Goal: Task Accomplishment & Management: Complete application form

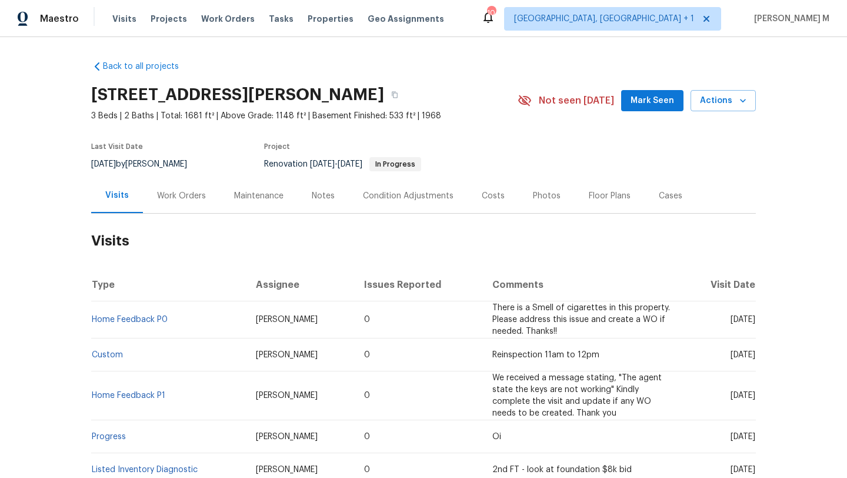
drag, startPoint x: 705, startPoint y: 324, endPoint x: 729, endPoint y: 323, distance: 24.1
click at [731, 323] on span "[DATE]" at bounding box center [743, 319] width 25 height 8
copy span "[DATE]"
click at [162, 195] on div "Work Orders" at bounding box center [181, 196] width 49 height 12
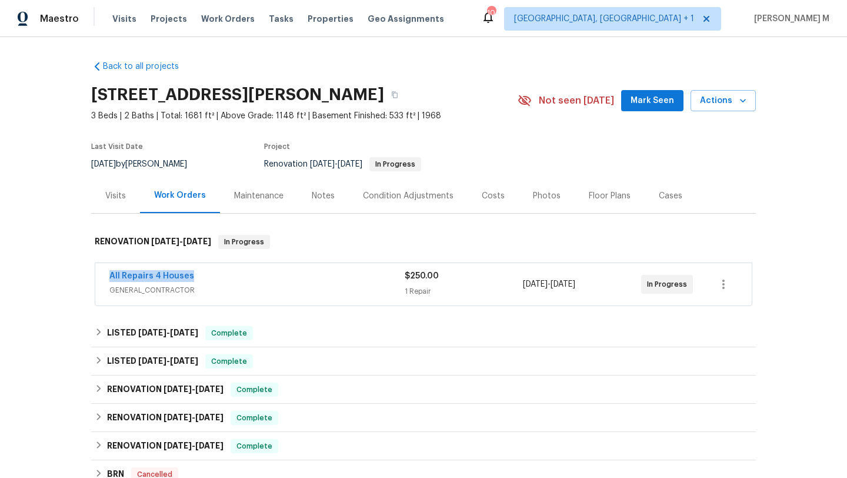
drag, startPoint x: 94, startPoint y: 278, endPoint x: 198, endPoint y: 278, distance: 104.2
click at [199, 278] on div "All Repairs 4 Houses GENERAL_CONTRACTOR $250.00 1 Repair [DATE] - [DATE] In Pro…" at bounding box center [423, 284] width 657 height 42
copy link "All Repairs 4 Houses"
click at [217, 278] on div "All Repairs 4 Houses" at bounding box center [256, 277] width 295 height 14
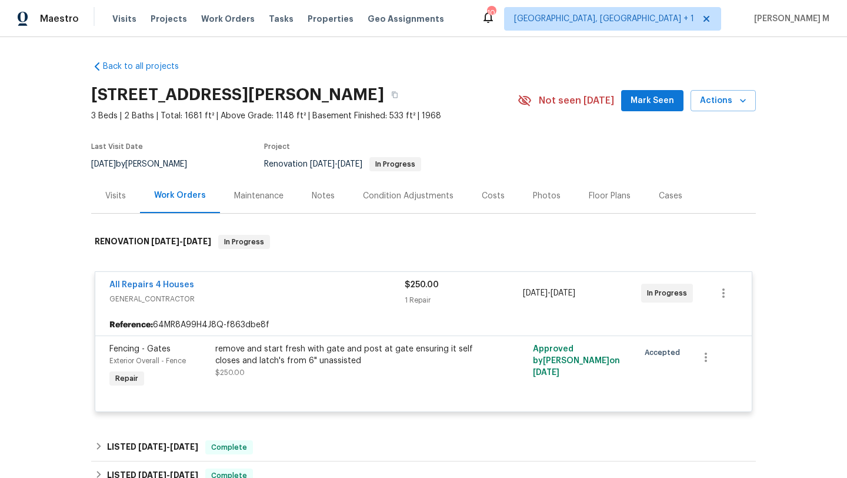
copy span "[DATE] - [DATE]"
drag, startPoint x: 518, startPoint y: 292, endPoint x: 601, endPoint y: 294, distance: 83.0
click at [576, 294] on span "[DATE] - [DATE]" at bounding box center [549, 293] width 52 height 12
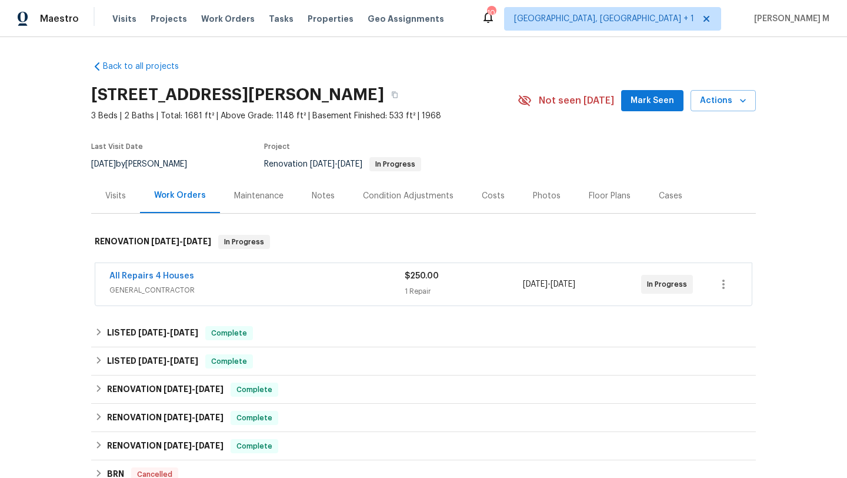
click at [346, 287] on span "GENERAL_CONTRACTOR" at bounding box center [256, 290] width 295 height 12
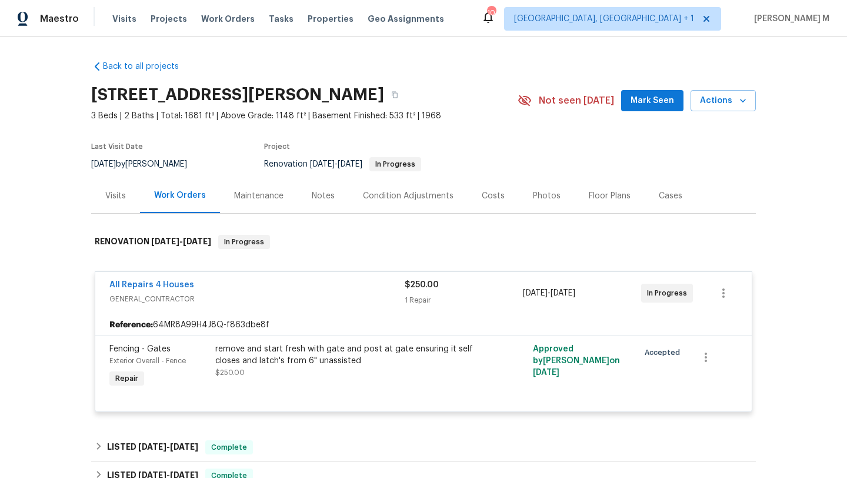
click at [645, 209] on div "Cases" at bounding box center [671, 195] width 52 height 35
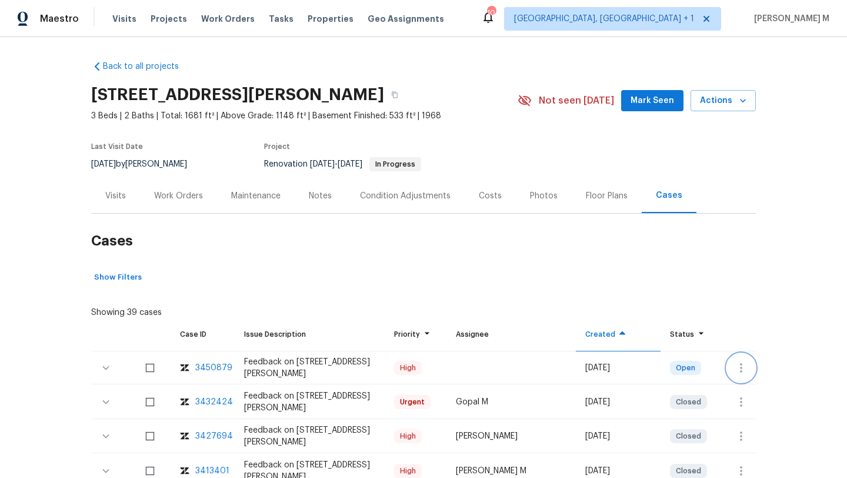
click at [743, 364] on icon "button" at bounding box center [741, 368] width 14 height 14
click at [737, 362] on li "Create a visit" at bounding box center [778, 367] width 122 height 19
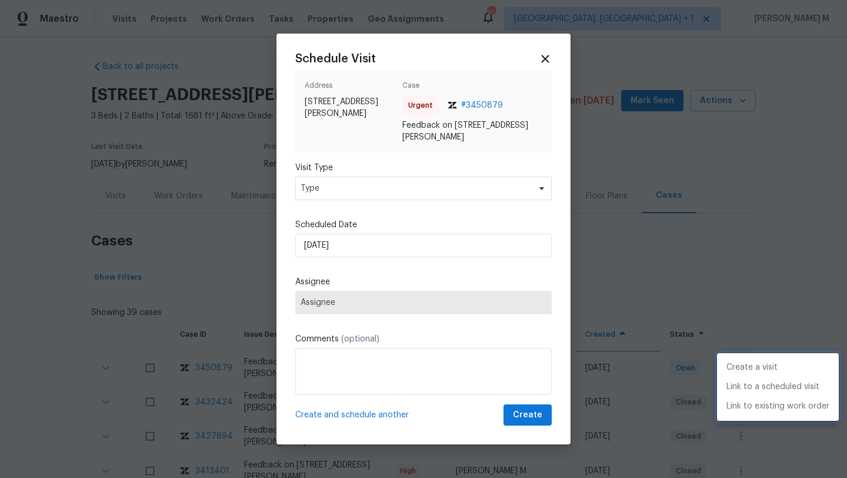
click at [494, 189] on div at bounding box center [423, 239] width 847 height 478
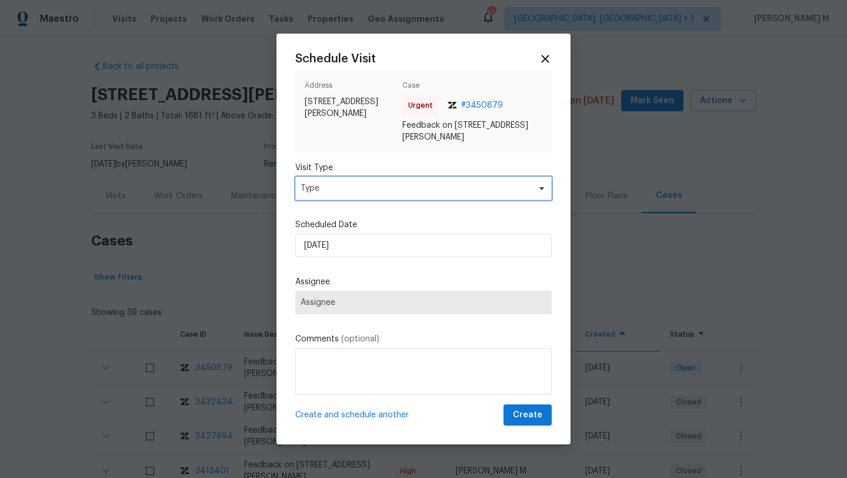
click at [447, 194] on span "Type" at bounding box center [423, 189] width 257 height 24
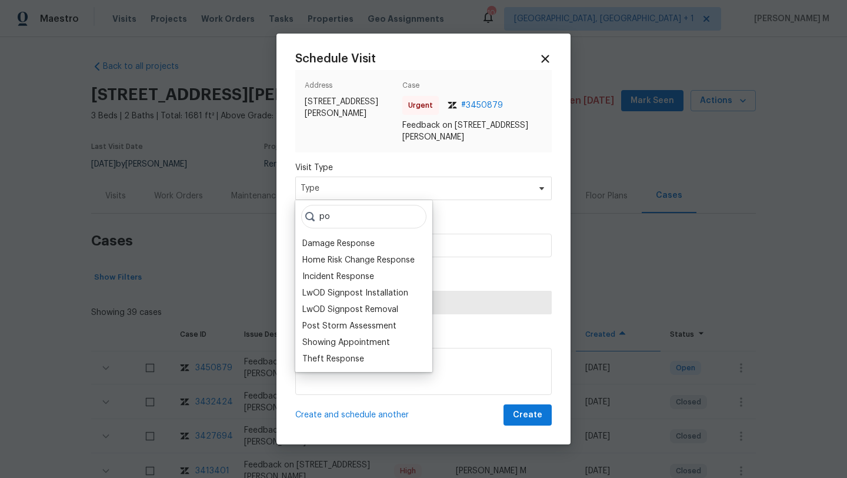
click at [368, 225] on input "po" at bounding box center [363, 217] width 125 height 24
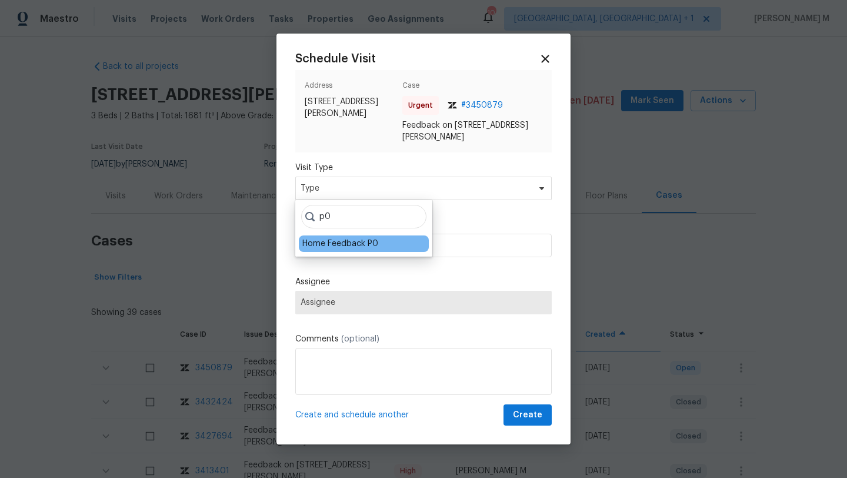
type input "p0"
click at [352, 244] on div "Home Feedback P0" at bounding box center [340, 244] width 76 height 12
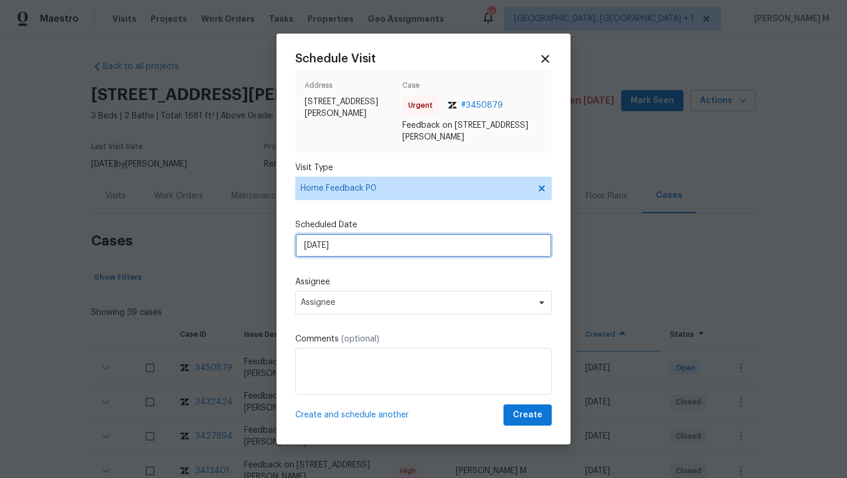
click at [352, 244] on input "[DATE]" at bounding box center [423, 246] width 257 height 24
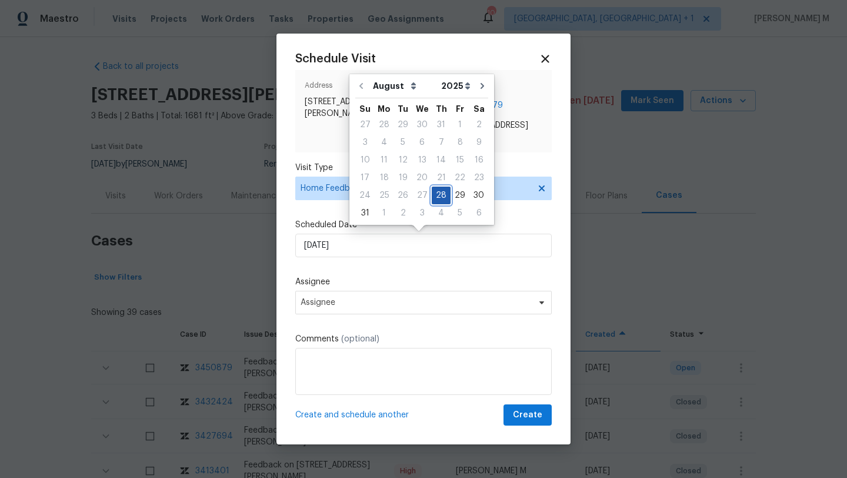
click at [437, 195] on div "28" at bounding box center [441, 195] width 19 height 16
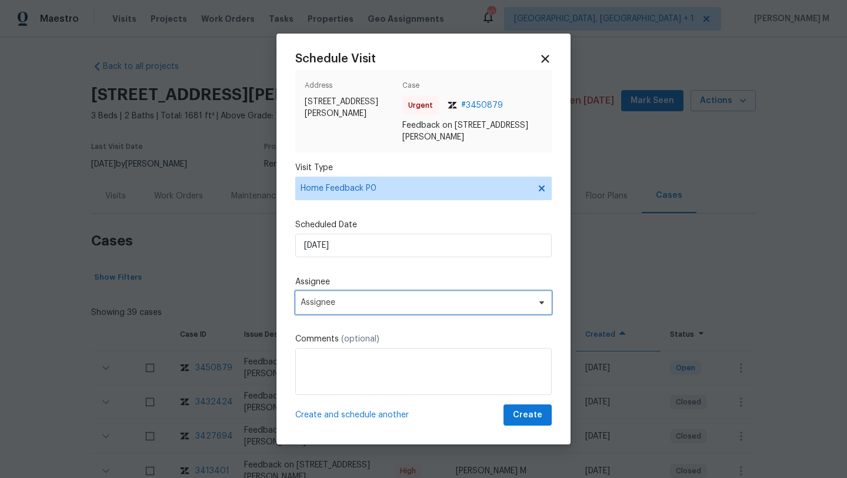
click at [384, 298] on span "Assignee" at bounding box center [416, 302] width 231 height 9
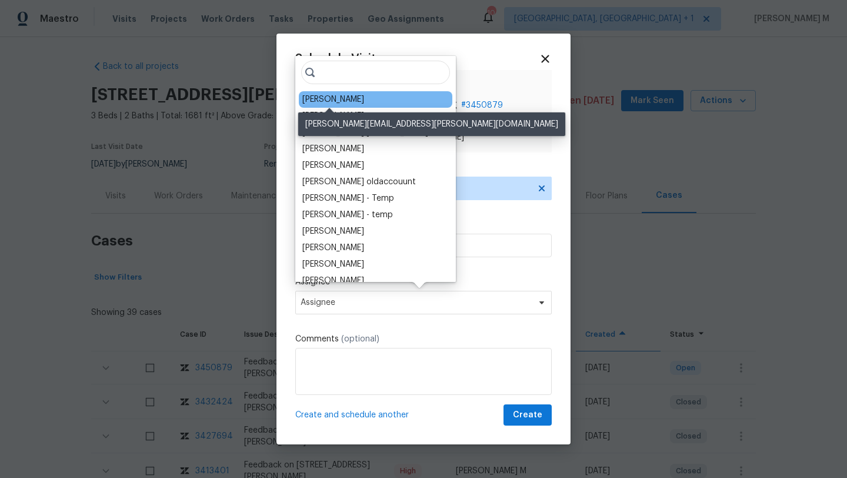
click at [344, 102] on div "[PERSON_NAME]" at bounding box center [333, 100] width 62 height 12
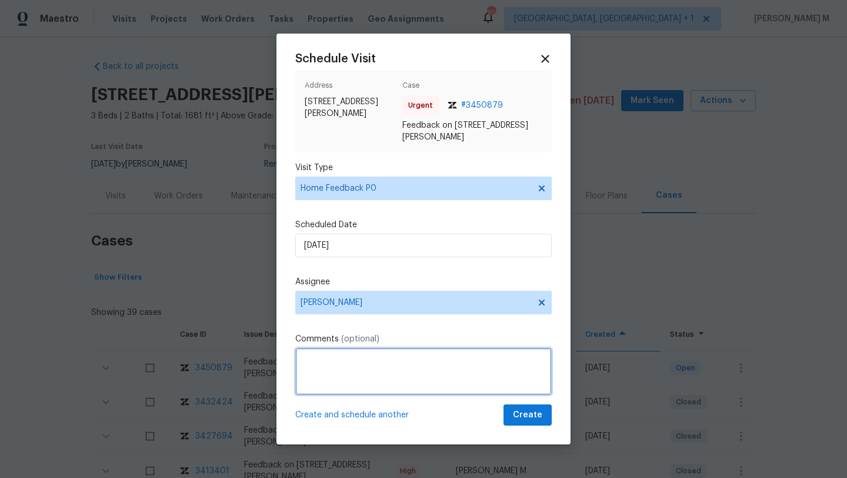
click at [360, 373] on textarea at bounding box center [423, 371] width 257 height 47
paste textarea "DOM 91"
paste textarea "Agent stated that the keys are broken inside the lock, and i tried to give him …"
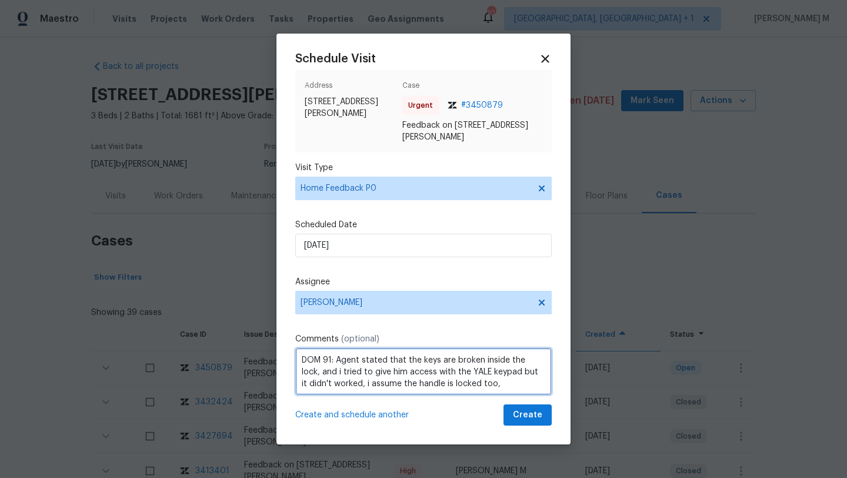
scroll to position [1, 0]
paste textarea "Kindly complete the visit and update if any WO needs to be created. Thank you"
type textarea "DOM 91: Agent stated that the keys are broken inside the lock, and i tried to g…"
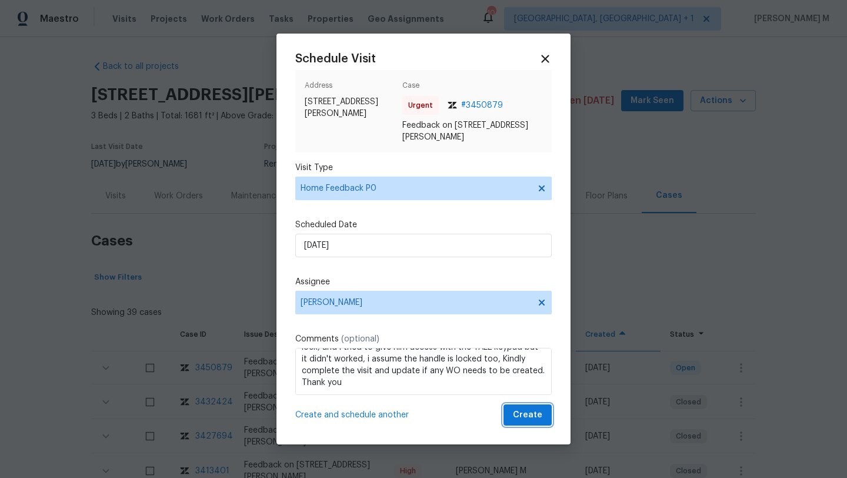
click at [529, 418] on span "Create" at bounding box center [527, 415] width 29 height 15
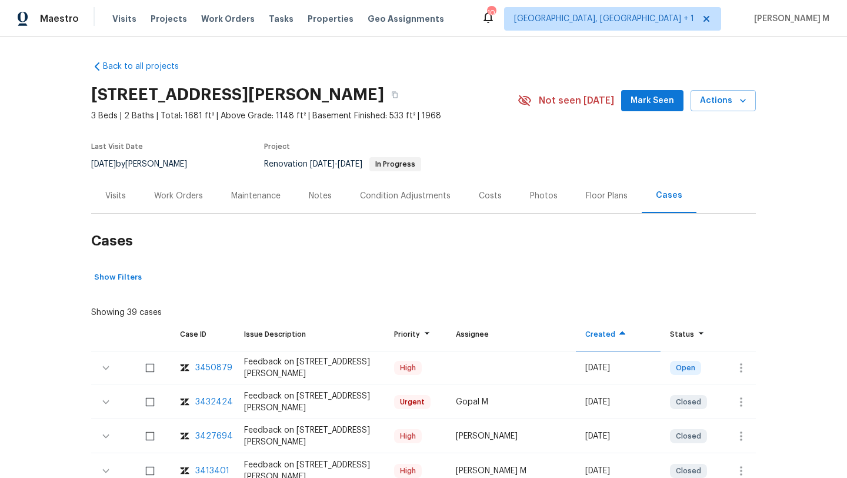
click at [120, 206] on div "Visits" at bounding box center [115, 195] width 49 height 35
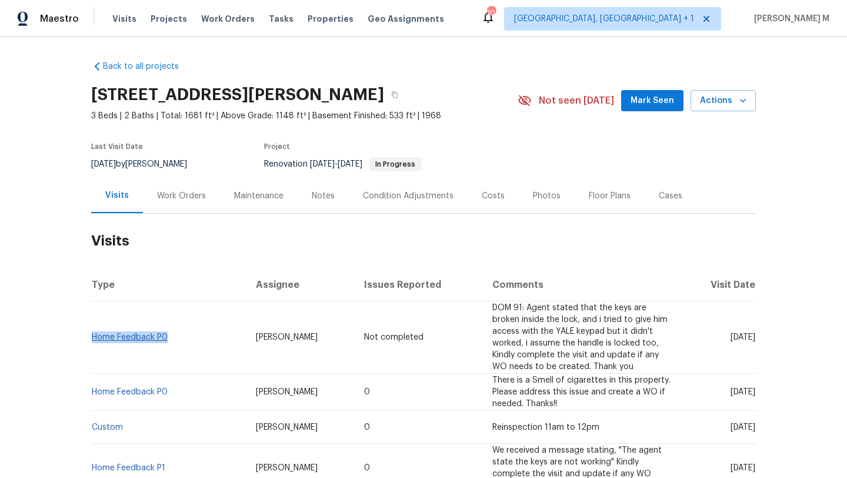
drag, startPoint x: 171, startPoint y: 339, endPoint x: 88, endPoint y: 338, distance: 83.6
click at [91, 338] on td "Home Feedback P0" at bounding box center [168, 337] width 155 height 72
copy link "Home Feedback P0"
drag, startPoint x: 703, startPoint y: 336, endPoint x: 728, endPoint y: 335, distance: 24.7
click at [731, 336] on span "[DATE]" at bounding box center [743, 337] width 25 height 8
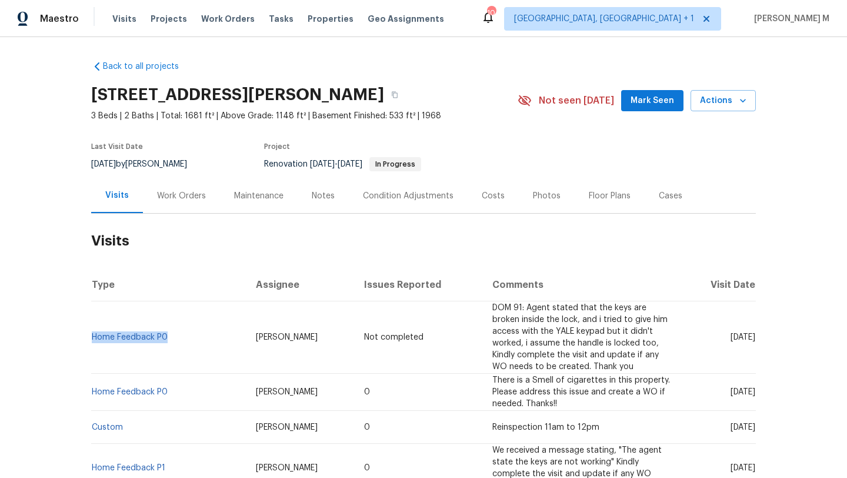
copy span "[DATE]"
